Goal: Find specific page/section: Find specific page/section

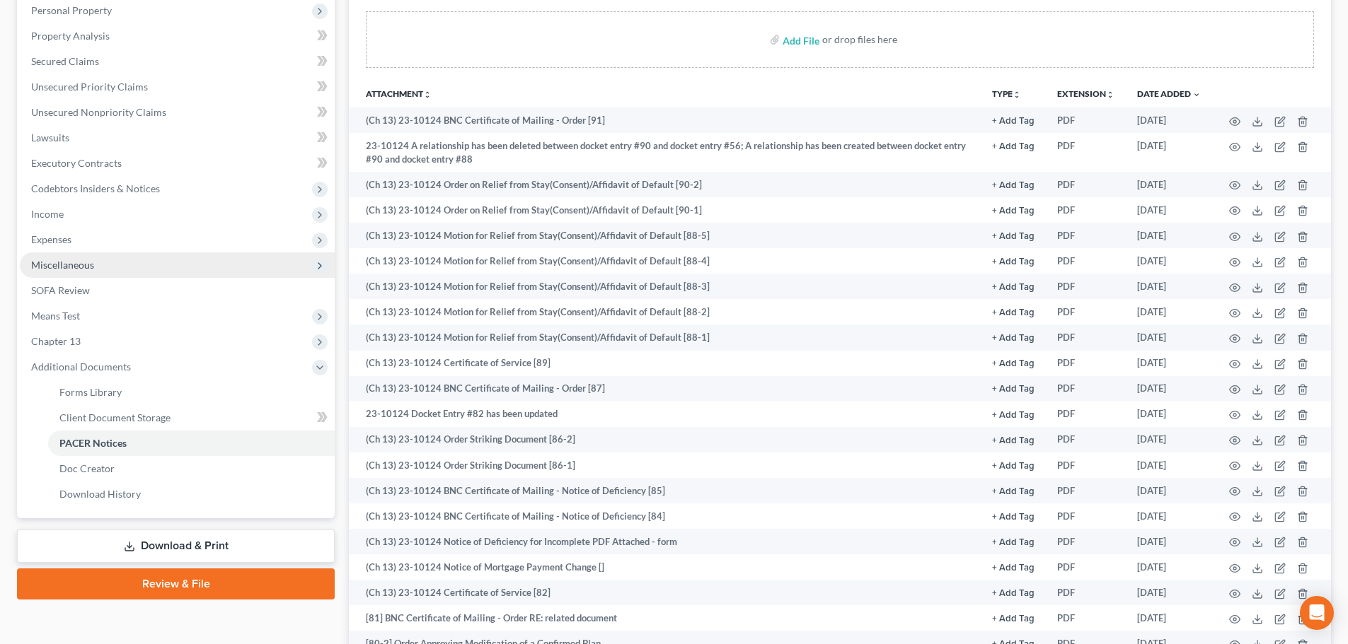
scroll to position [283, 0]
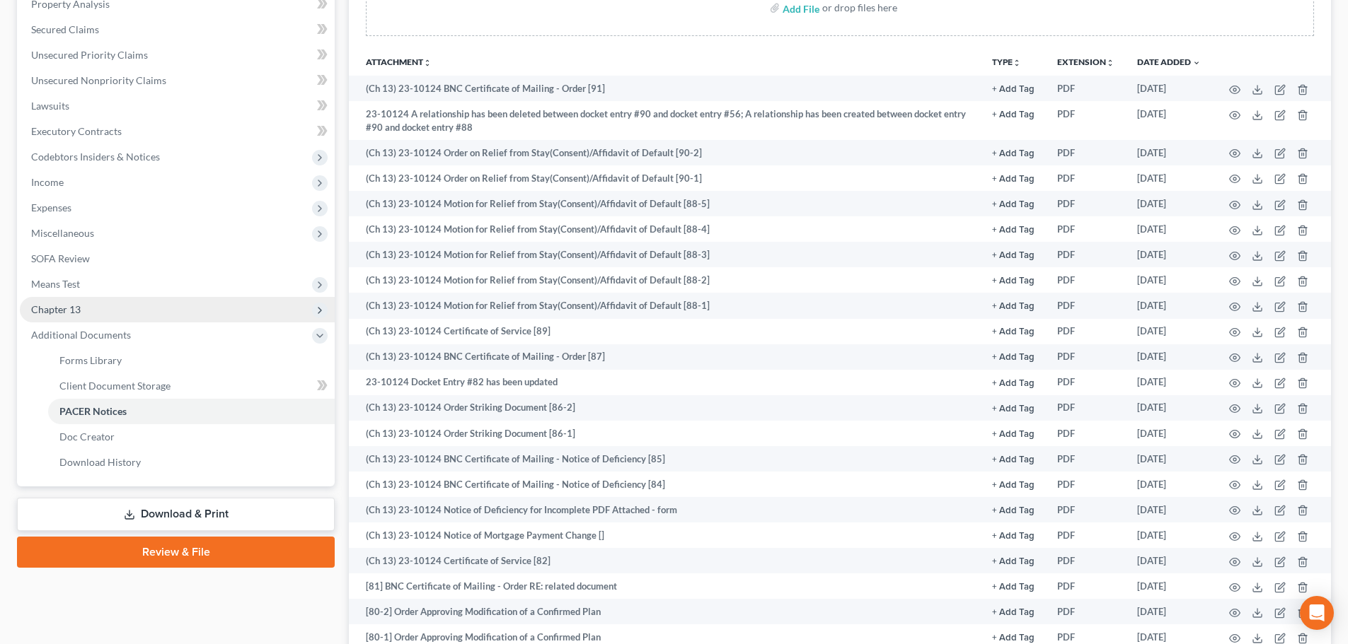
click at [67, 311] on span "Chapter 13" at bounding box center [56, 309] width 50 height 12
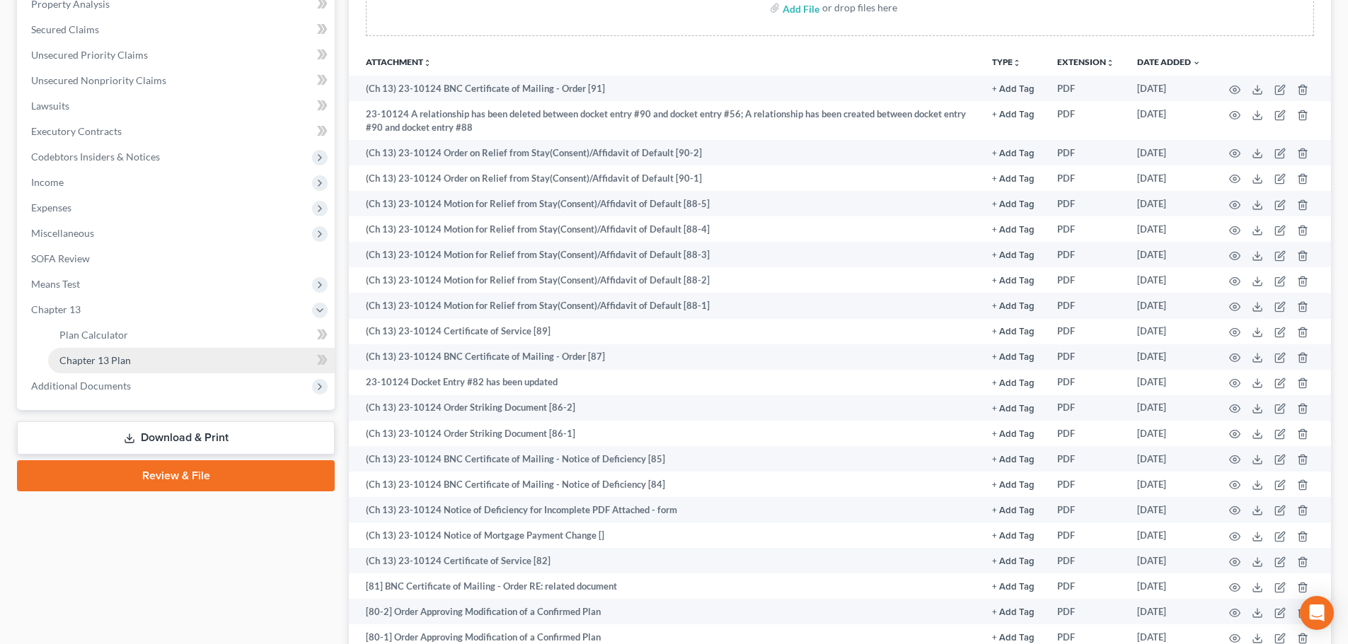
click at [154, 358] on link "Chapter 13 Plan" at bounding box center [191, 360] width 286 height 25
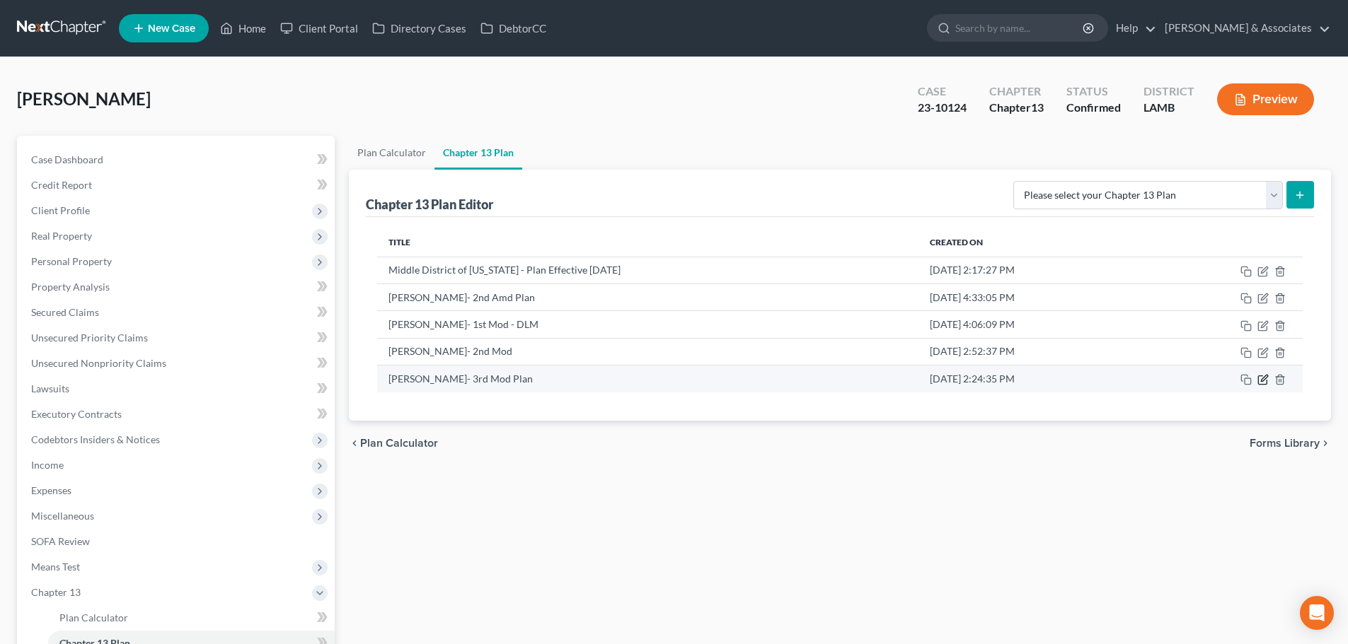
click at [1261, 380] on icon "button" at bounding box center [1264, 379] width 6 height 6
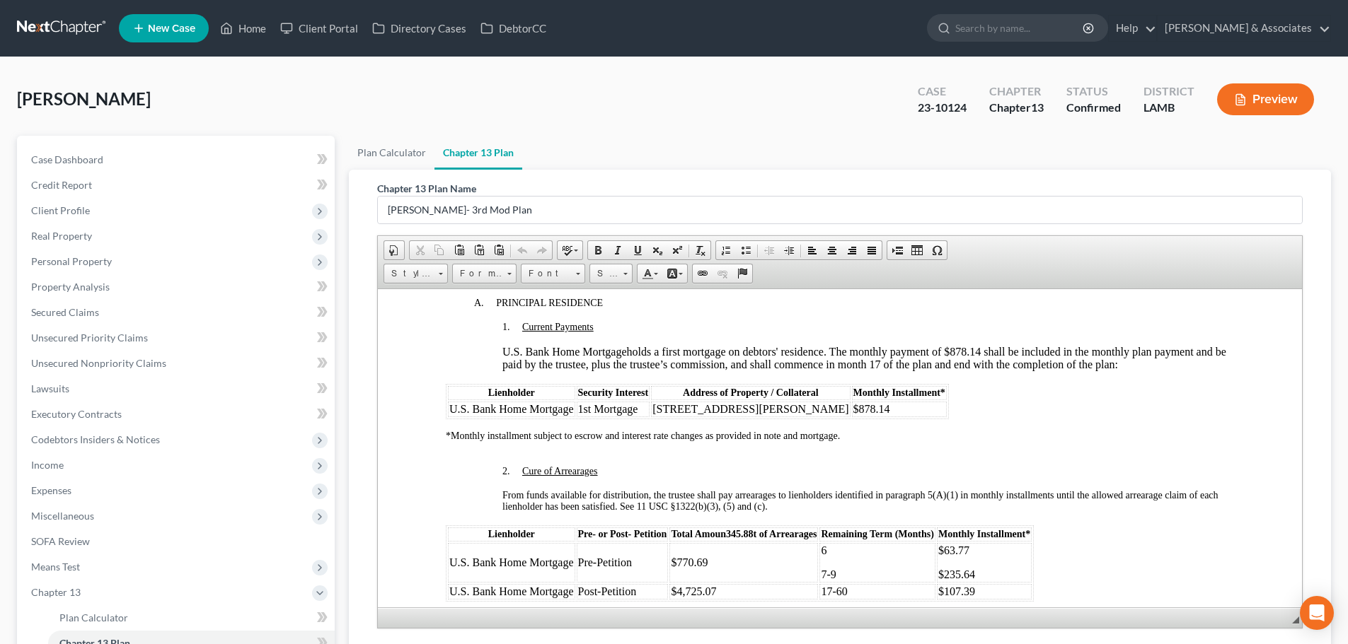
scroll to position [1382, 0]
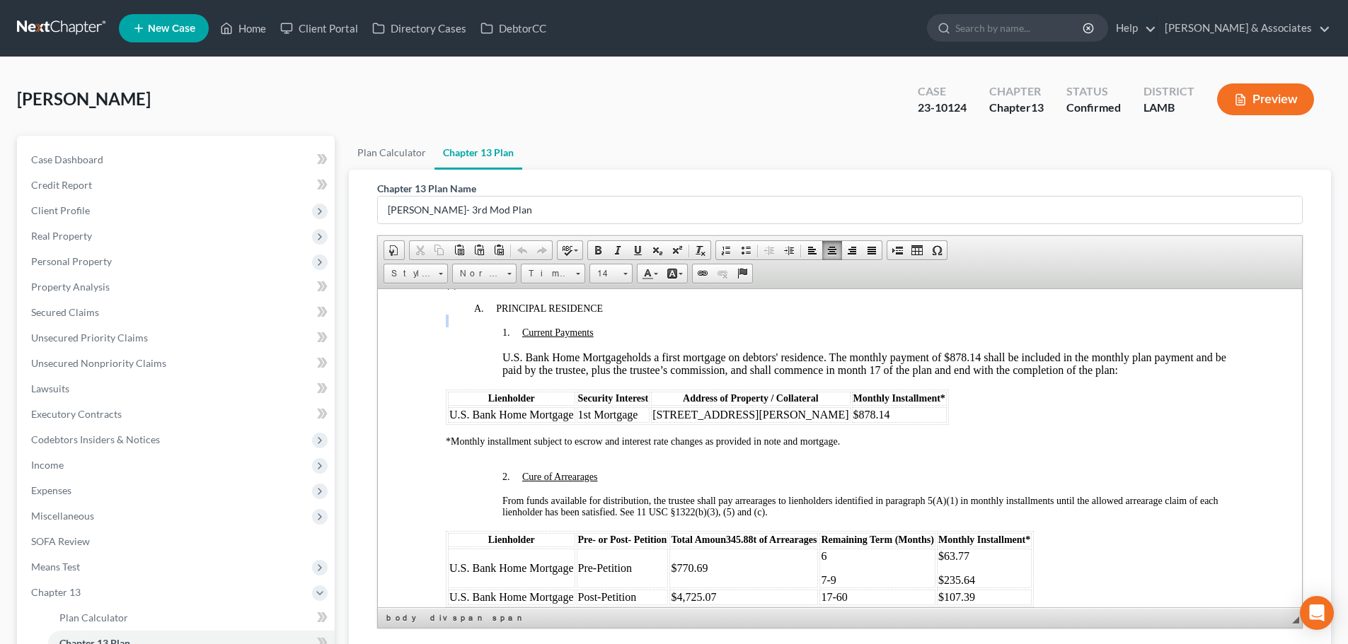
drag, startPoint x: 454, startPoint y: 330, endPoint x: 552, endPoint y: 320, distance: 98.8
click at [552, 320] on div "(5) Secured Claims A. PRINCIPAL RESIDENCE 1. Current Payments U.S. Bank Home Mo…" at bounding box center [840, 436] width 788 height 341
drag, startPoint x: 449, startPoint y: 304, endPoint x: 880, endPoint y: 452, distance: 455.5
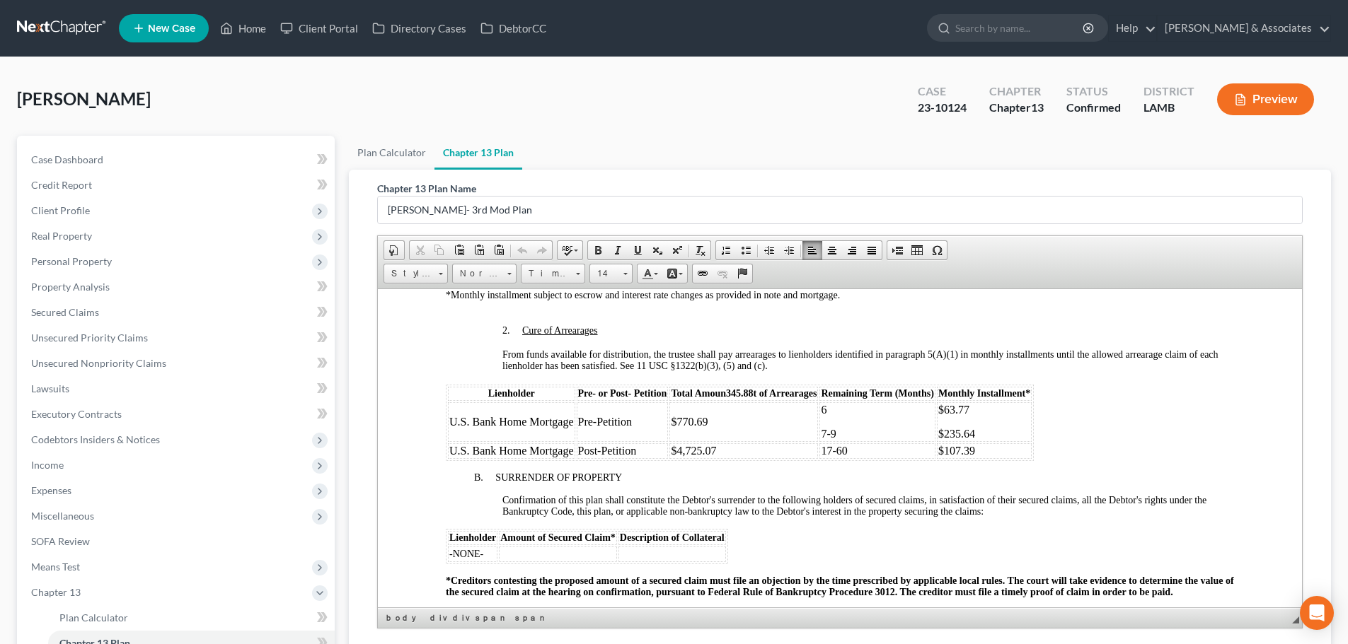
scroll to position [1524, 0]
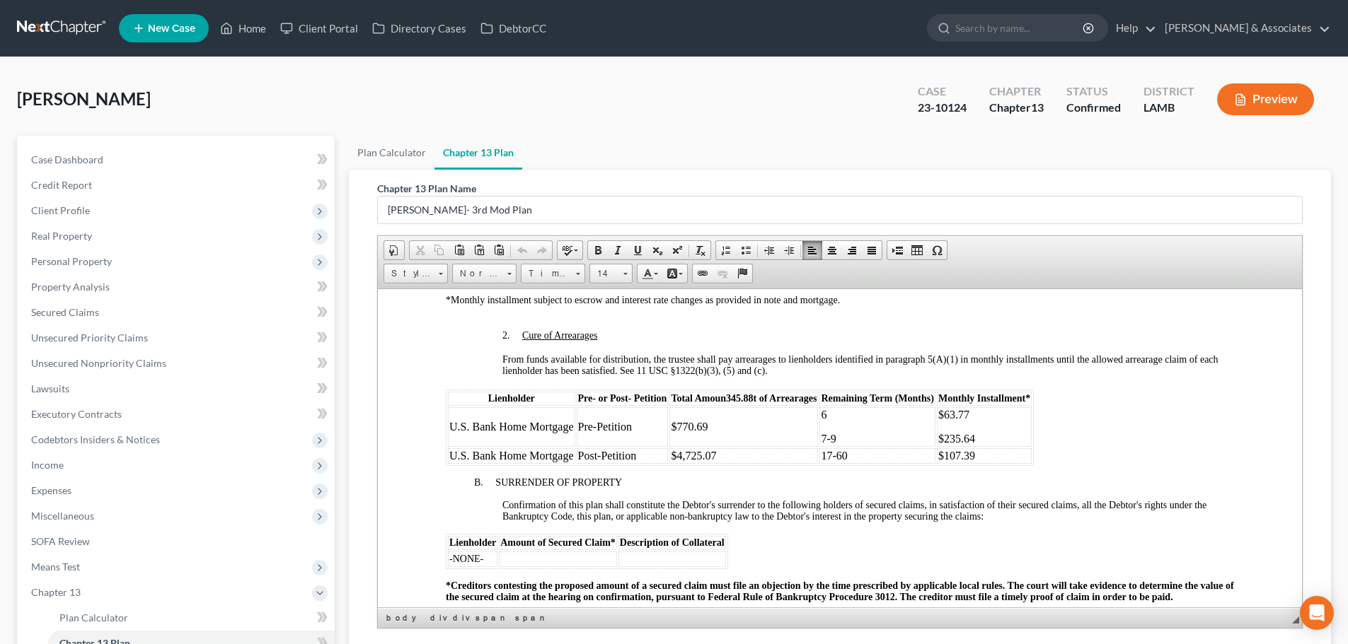
click at [632, 429] on td "Pre-Petition" at bounding box center [623, 427] width 92 height 40
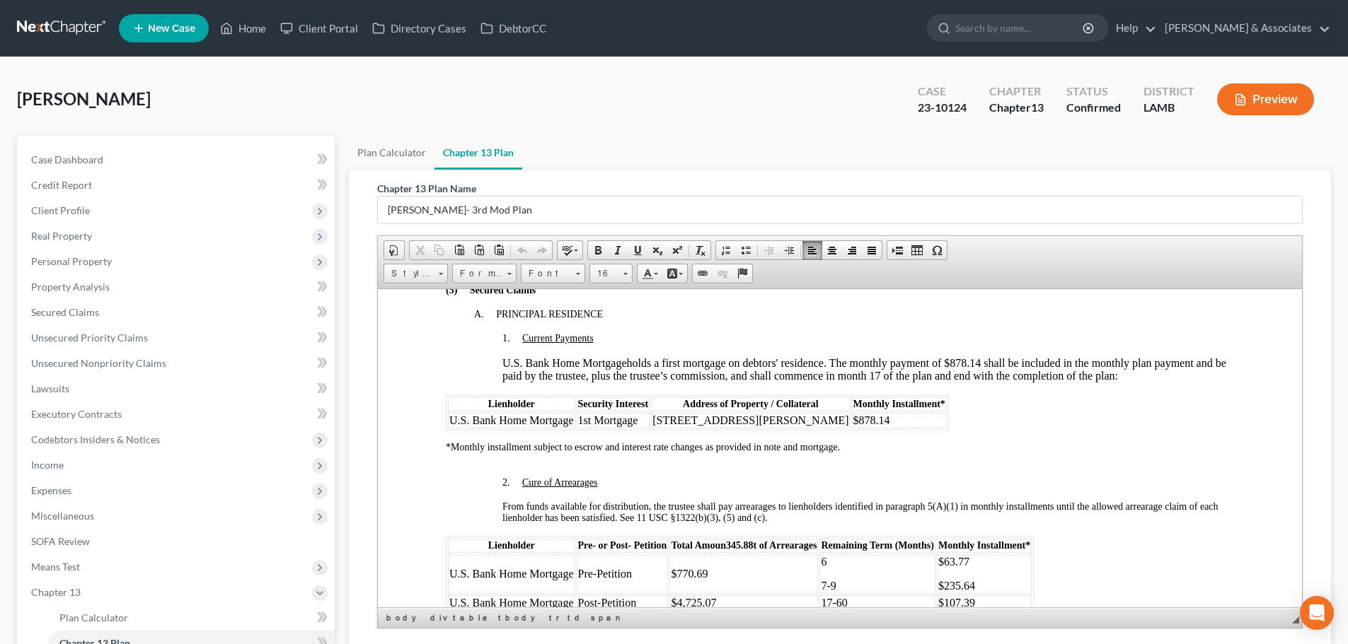
scroll to position [1382, 0]
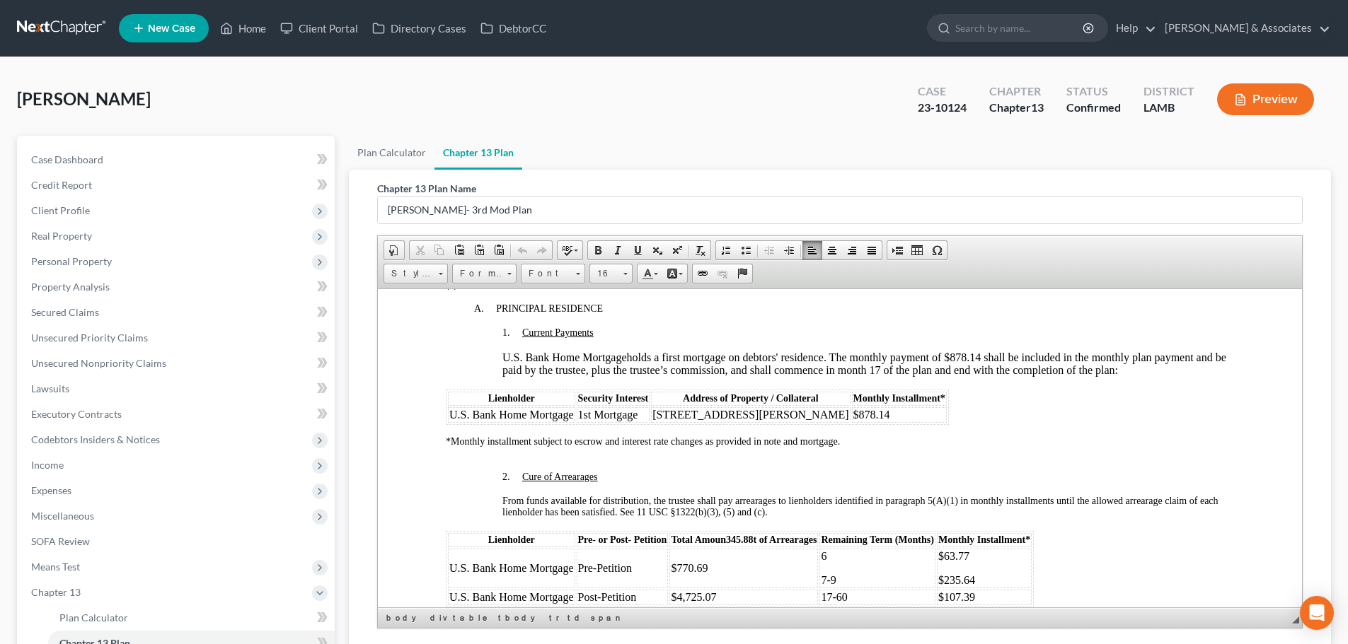
click at [688, 112] on div "[PERSON_NAME] Upgraded Case 23-10124 Chapter Chapter 13 Status Confirmed Distri…" at bounding box center [674, 105] width 1314 height 62
click at [256, 25] on link "Home" at bounding box center [243, 28] width 60 height 25
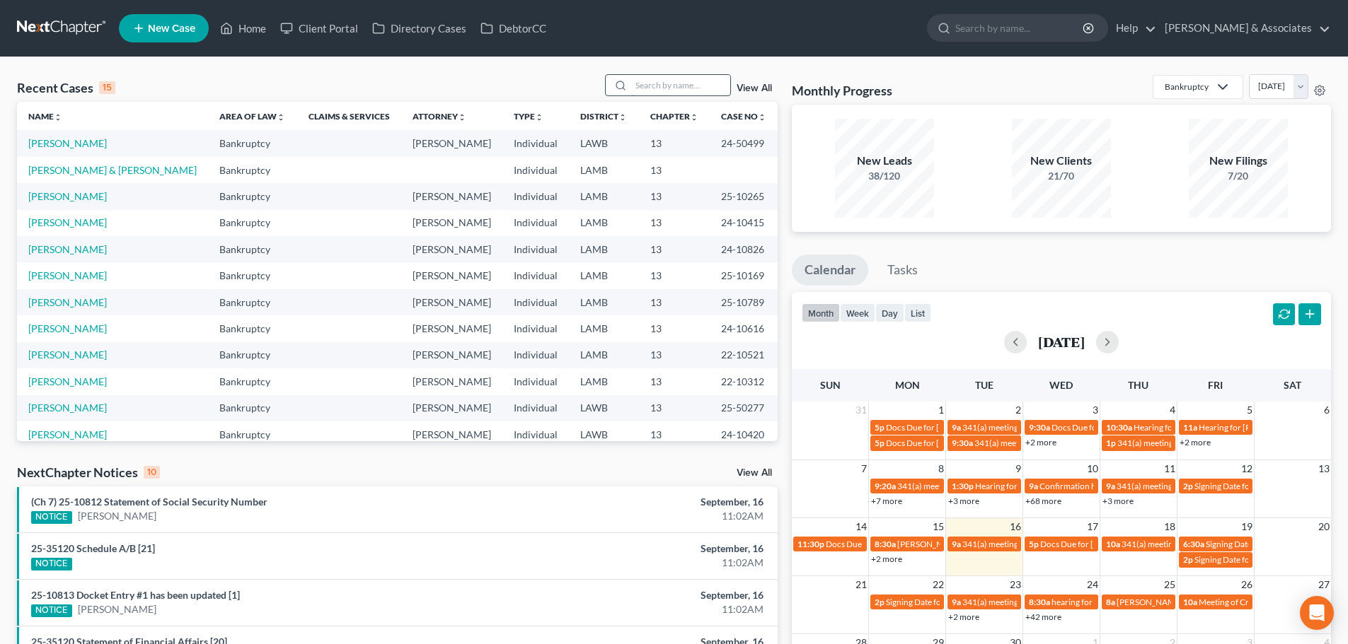
click at [669, 82] on input "search" at bounding box center [680, 85] width 99 height 21
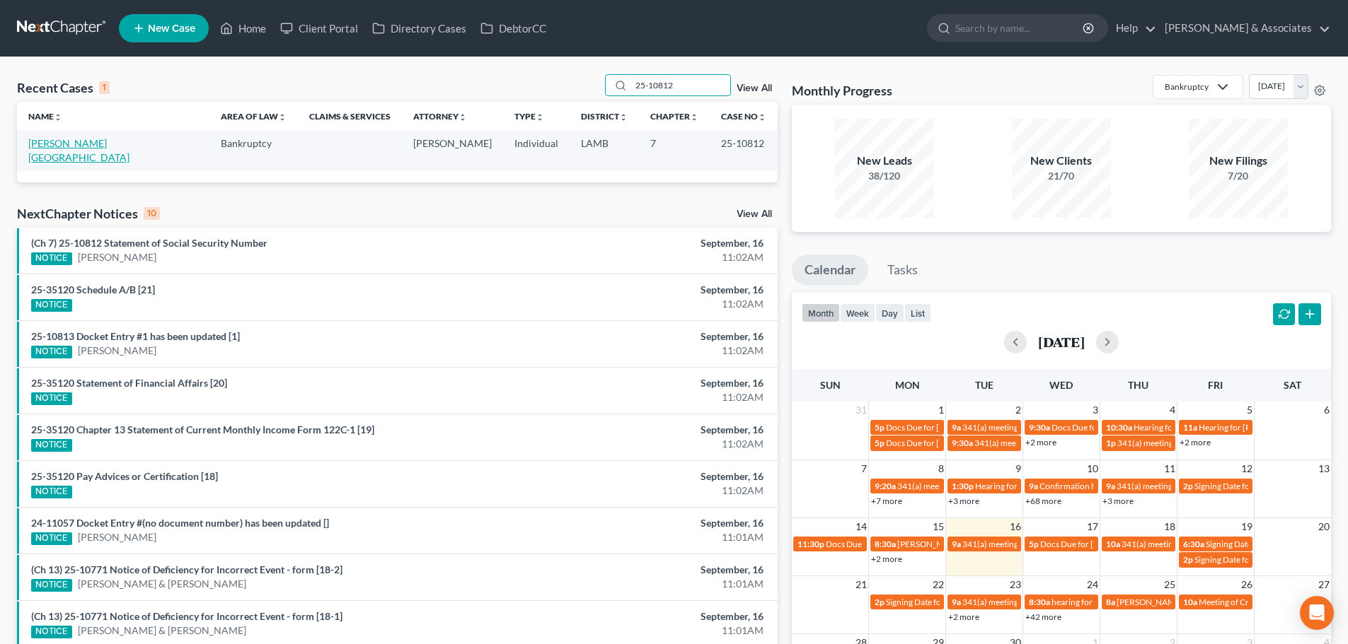
type input "25-10812"
click at [64, 143] on link "[PERSON_NAME][GEOGRAPHIC_DATA]" at bounding box center [78, 150] width 101 height 26
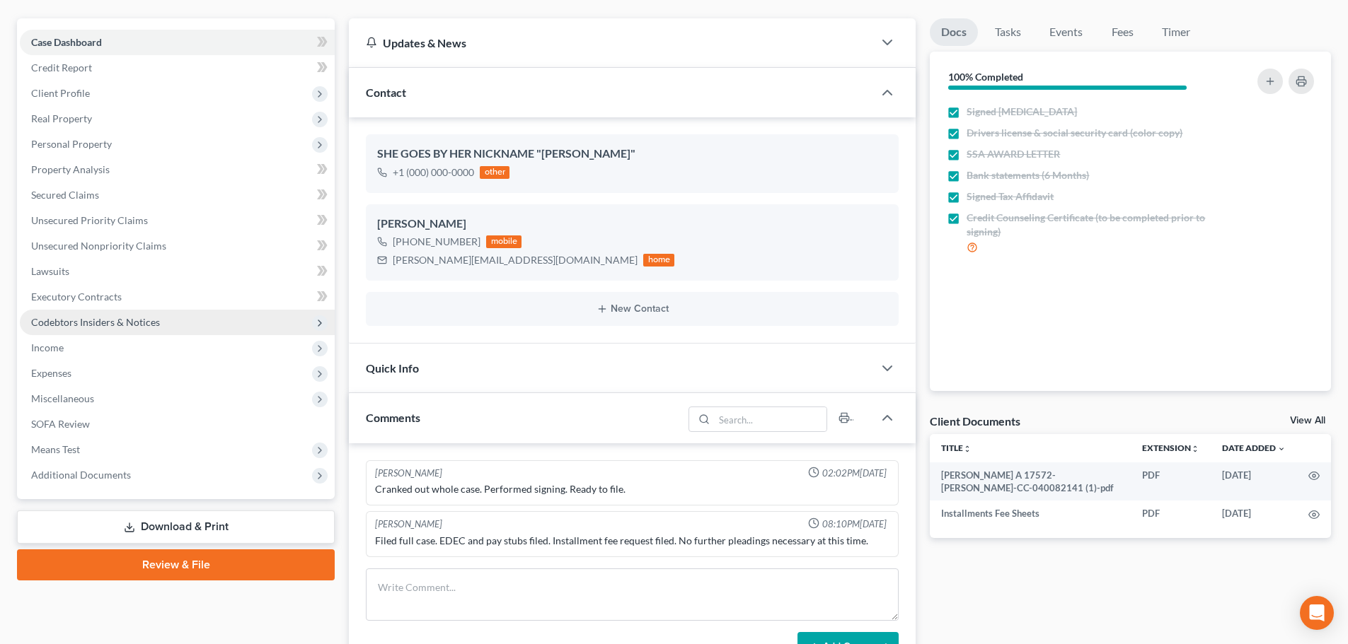
scroll to position [141, 0]
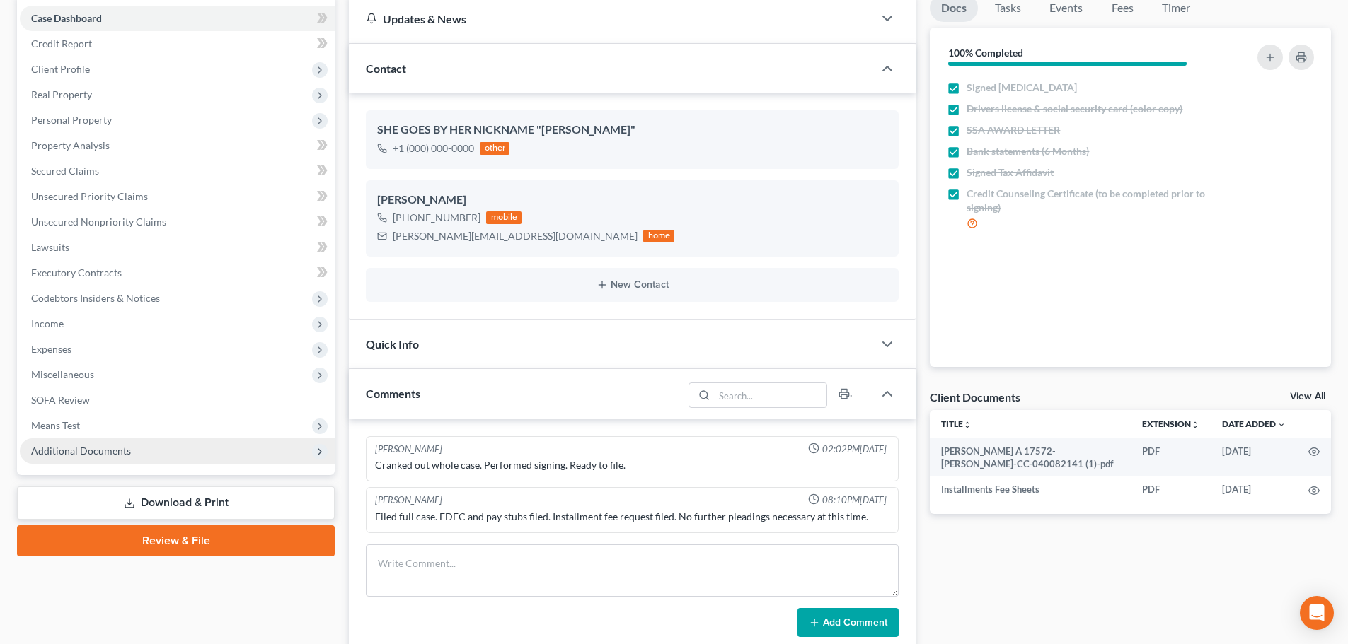
click at [98, 446] on span "Additional Documents" at bounding box center [81, 451] width 100 height 12
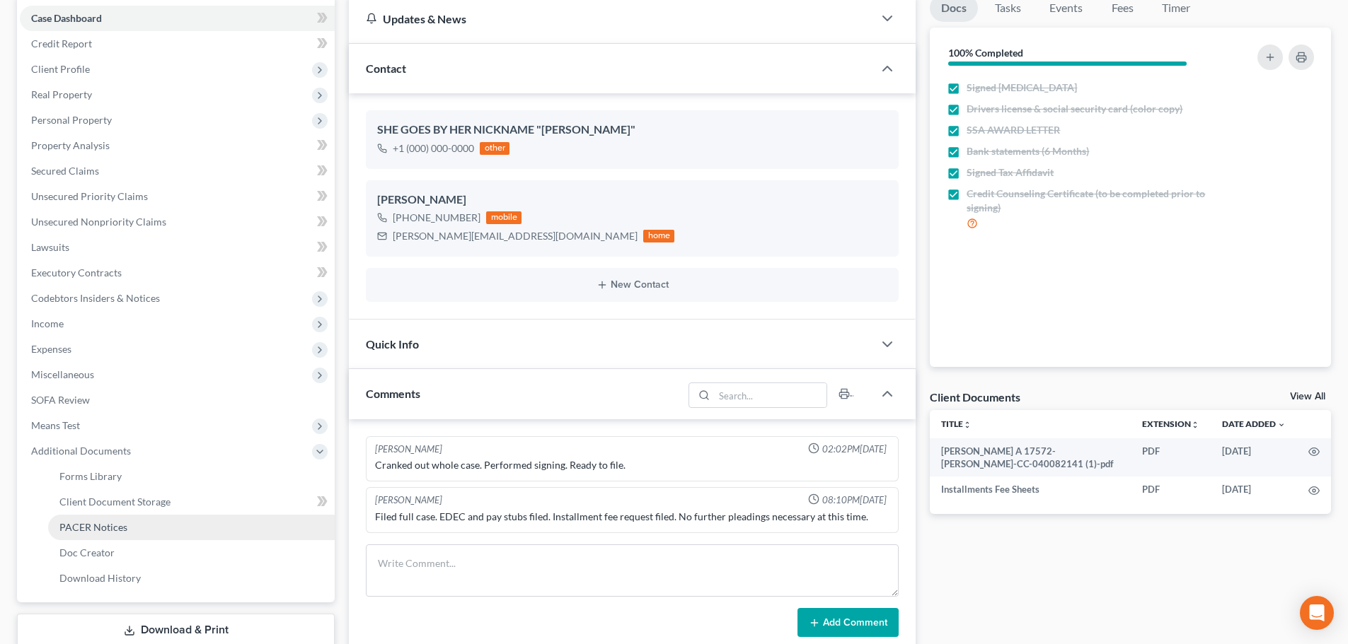
click at [117, 524] on span "PACER Notices" at bounding box center [93, 527] width 68 height 12
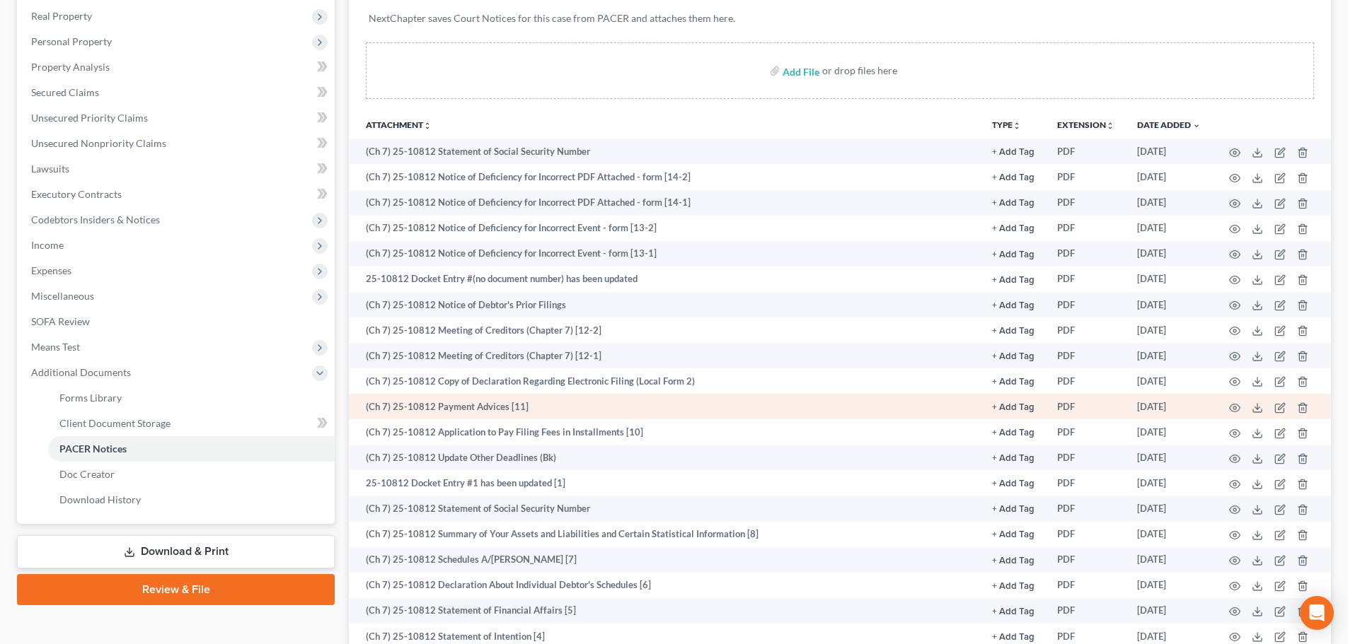
scroll to position [270, 0]
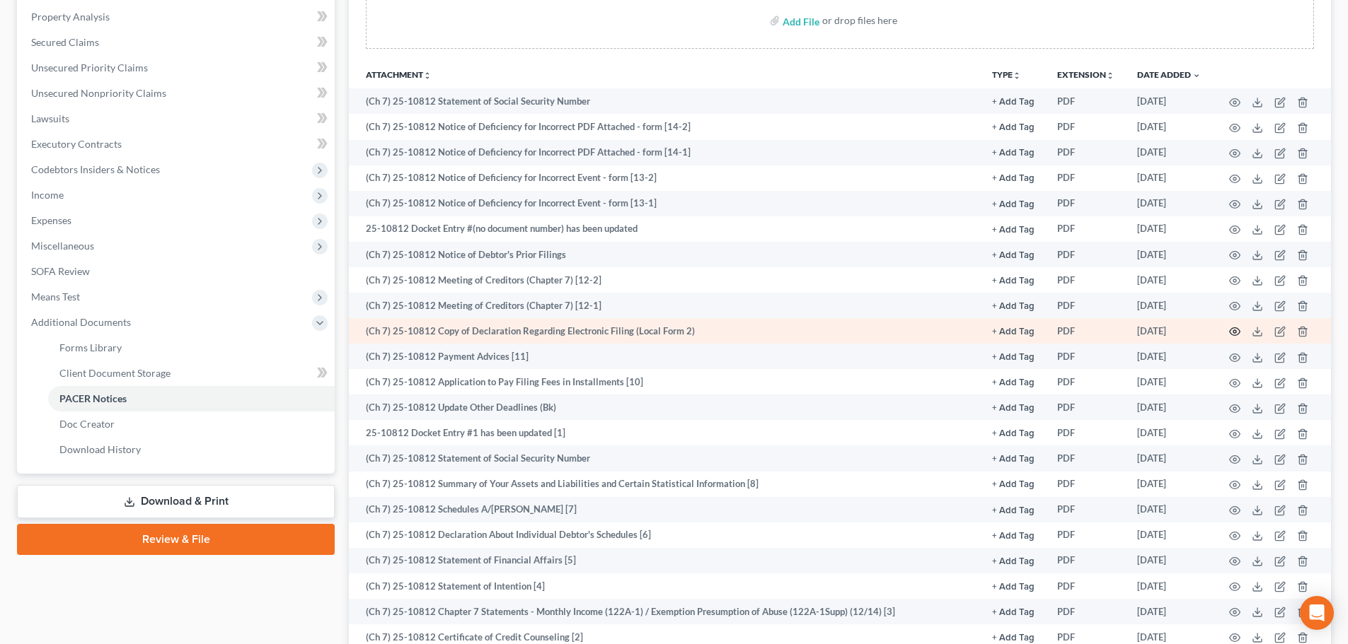
click at [1235, 332] on icon "button" at bounding box center [1234, 331] width 11 height 11
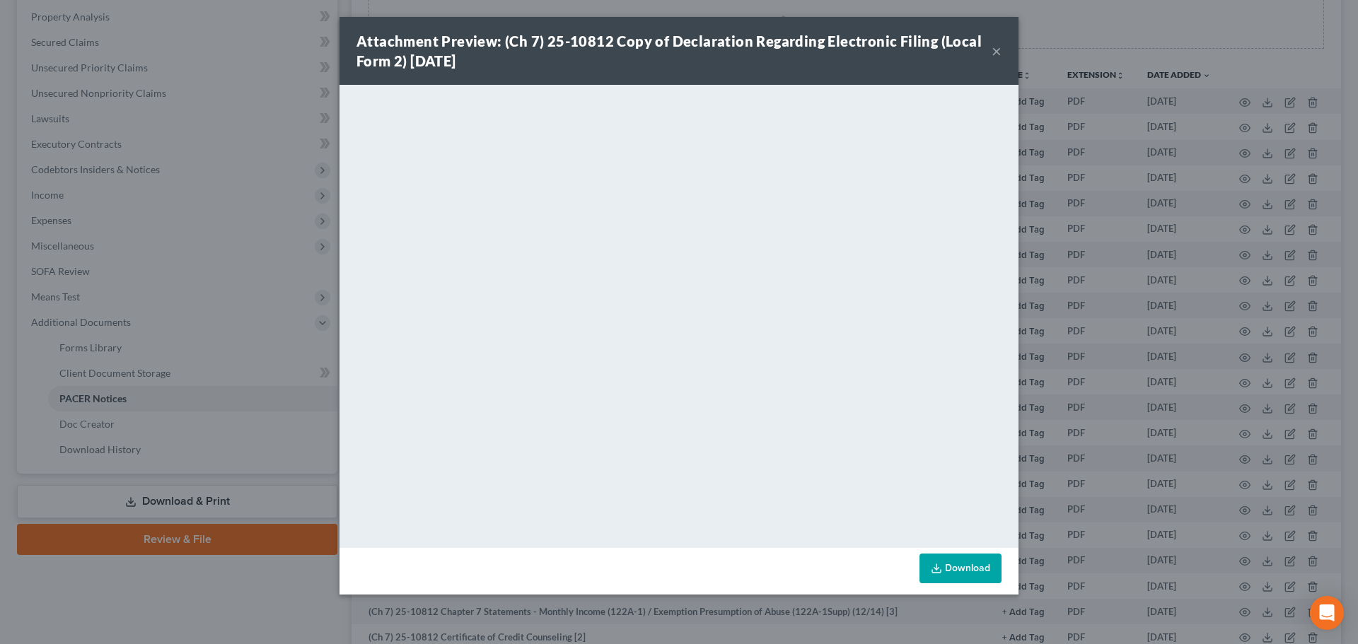
click at [993, 45] on button "×" at bounding box center [997, 50] width 10 height 17
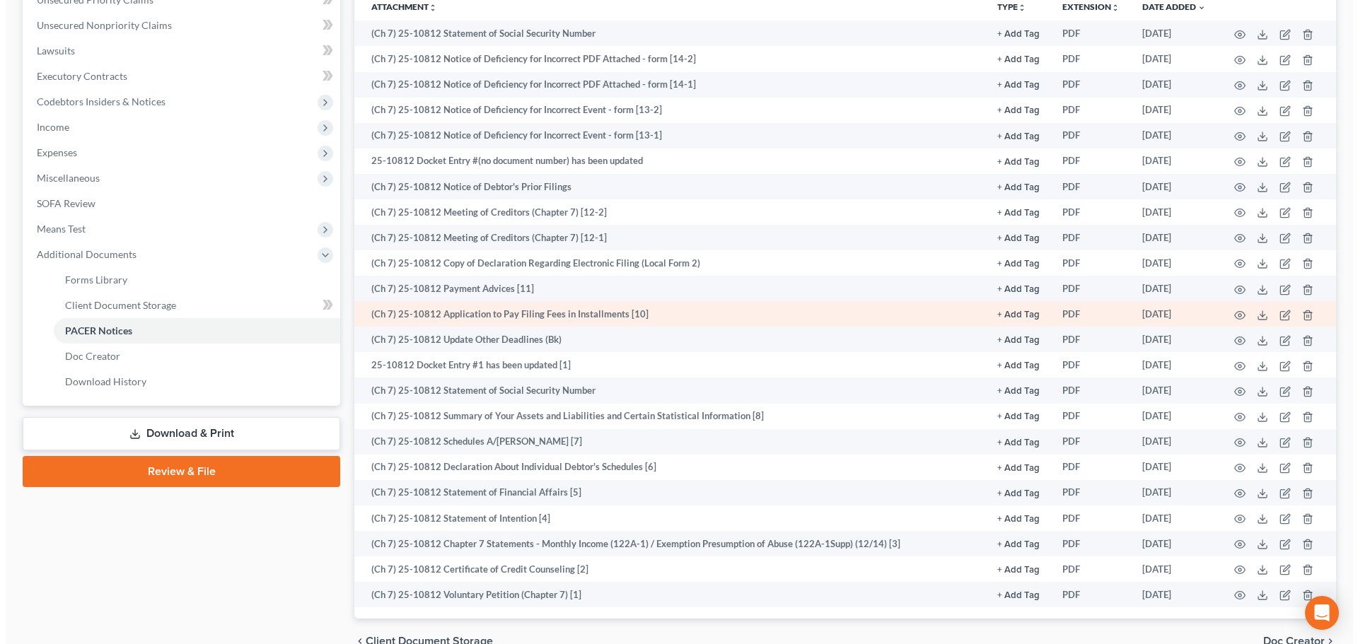
scroll to position [341, 0]
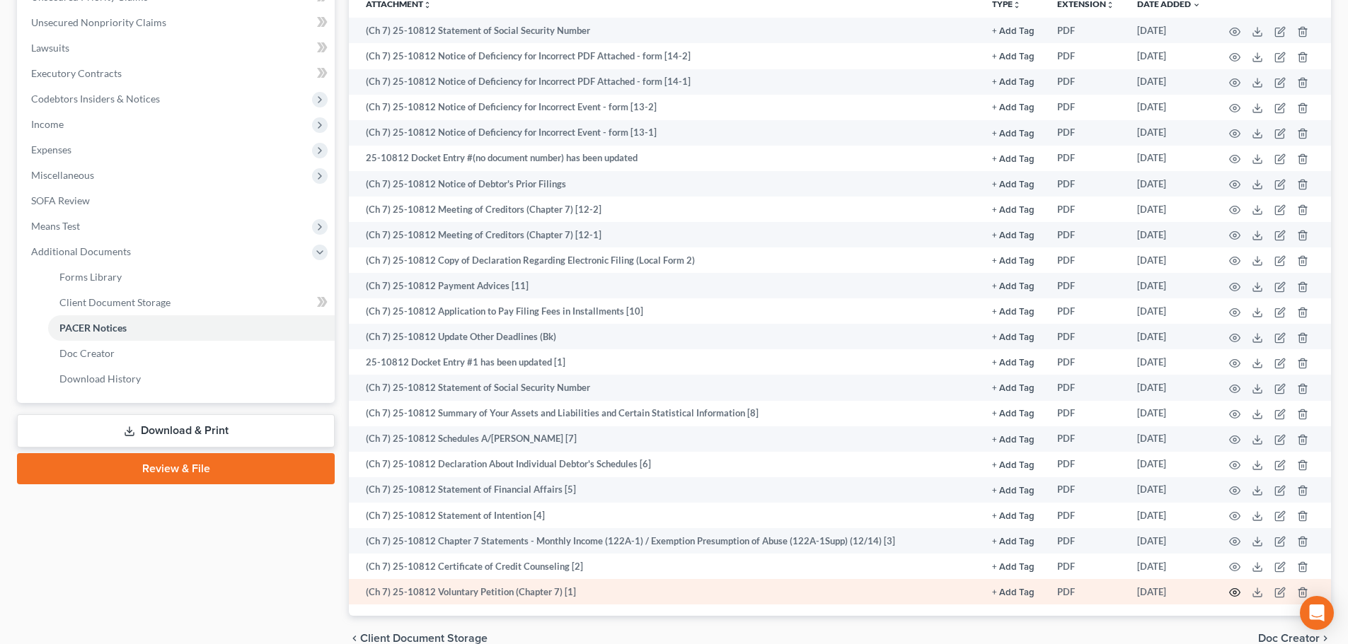
click at [1237, 594] on icon "button" at bounding box center [1234, 592] width 11 height 11
